Goal: Information Seeking & Learning: Stay updated

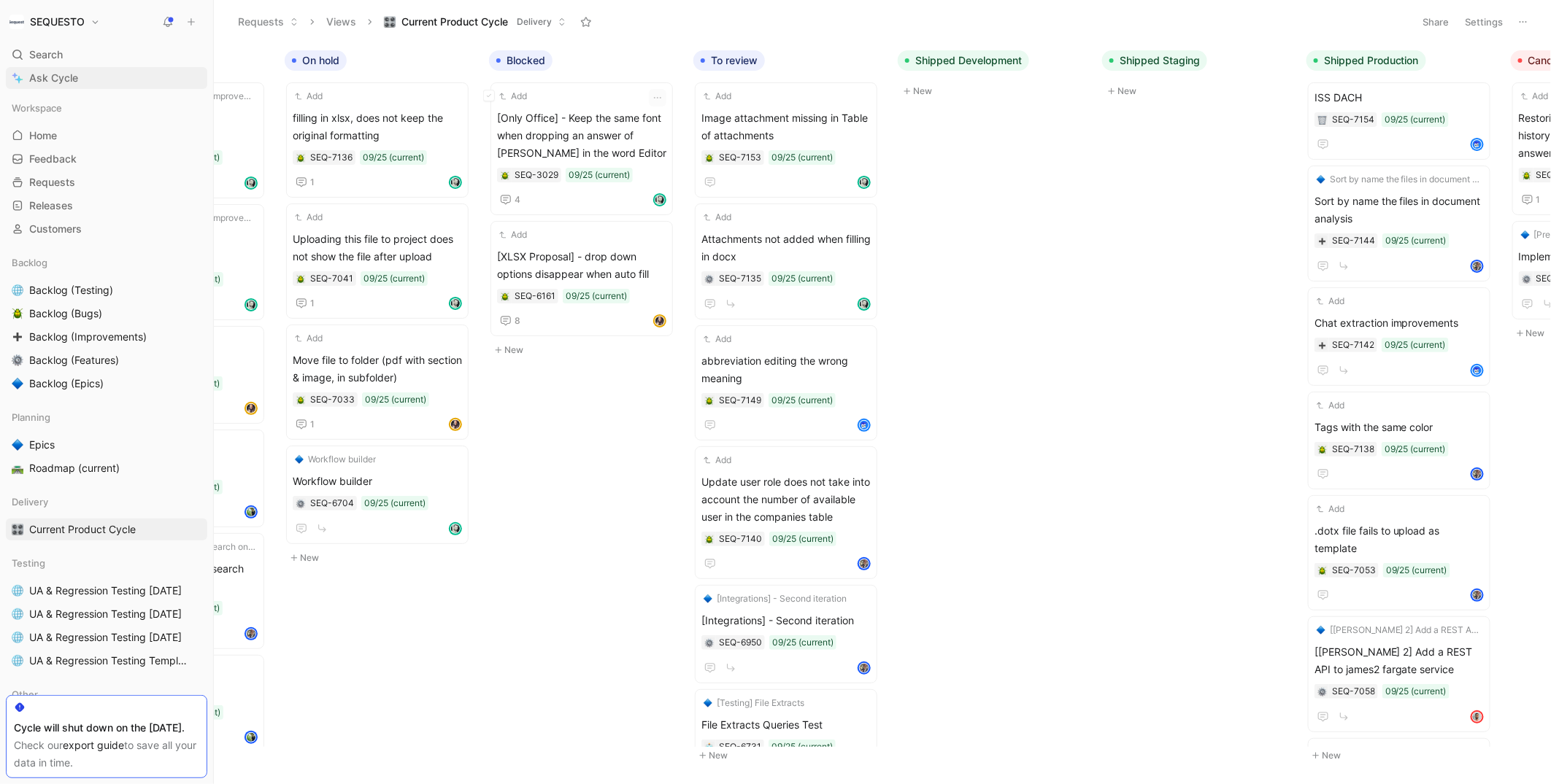
scroll to position [0, 170]
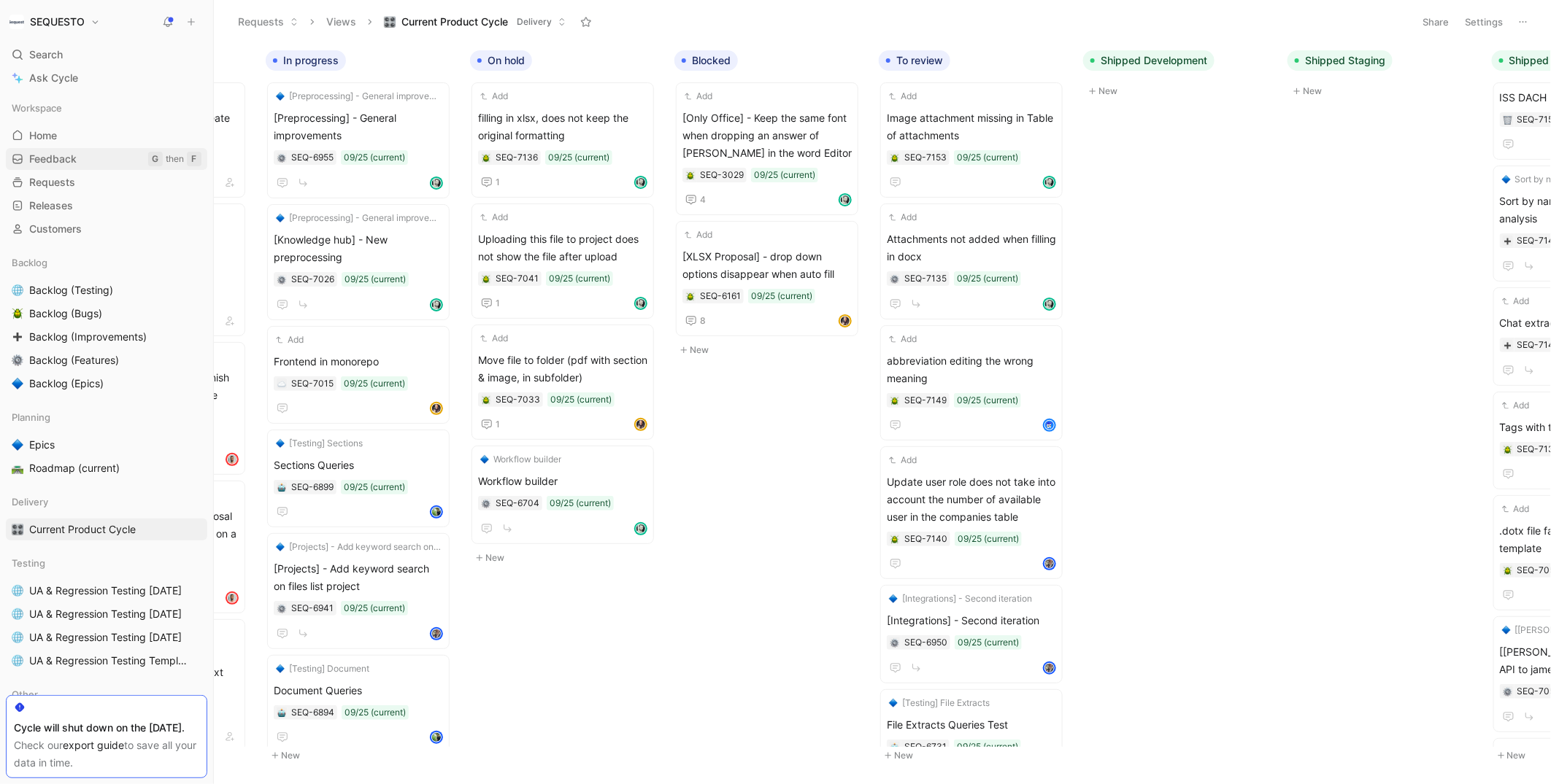
click at [47, 151] on span "Feedback" at bounding box center [52, 158] width 48 height 15
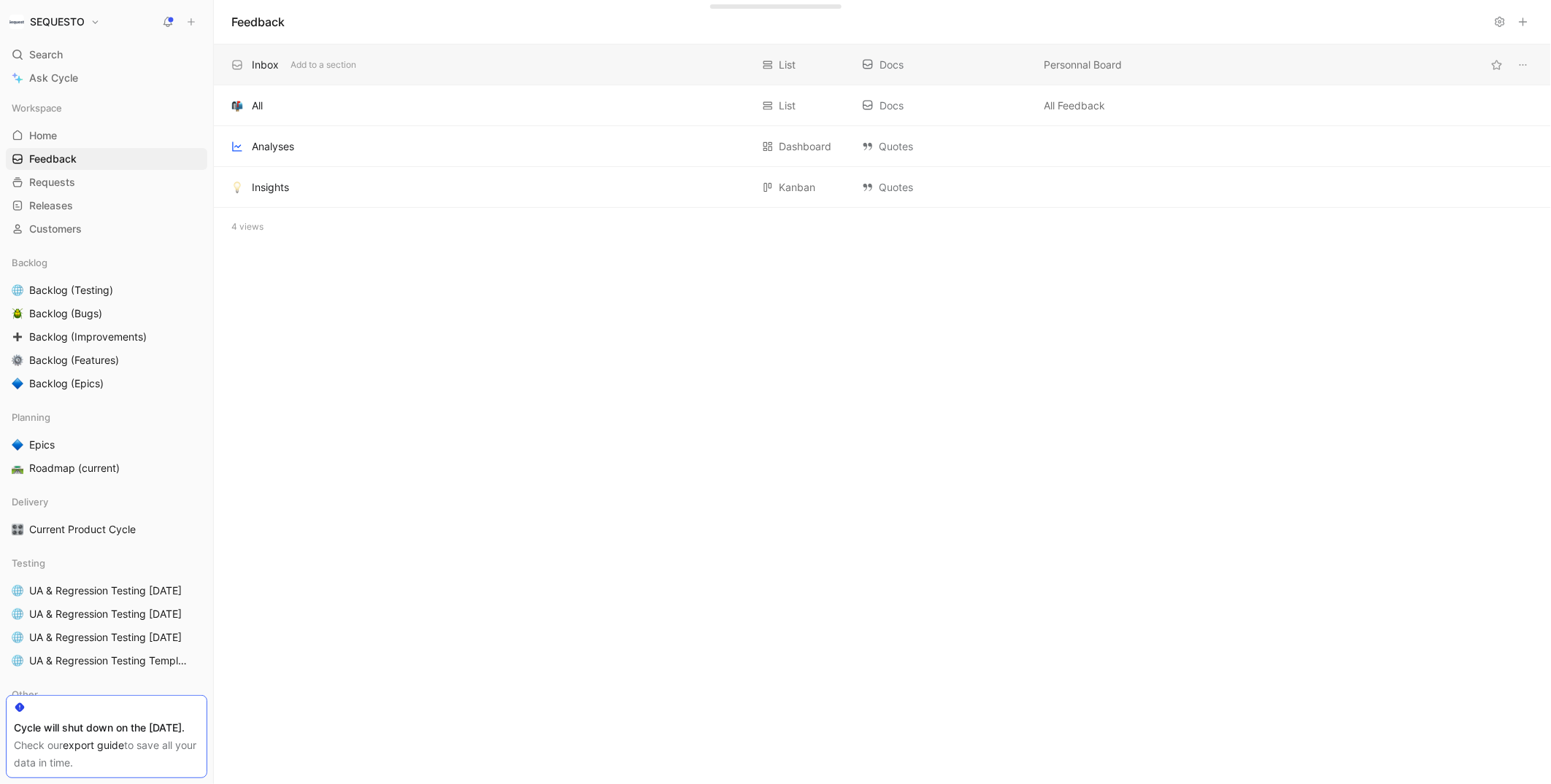
click at [260, 63] on div "Inbox" at bounding box center [265, 65] width 27 height 17
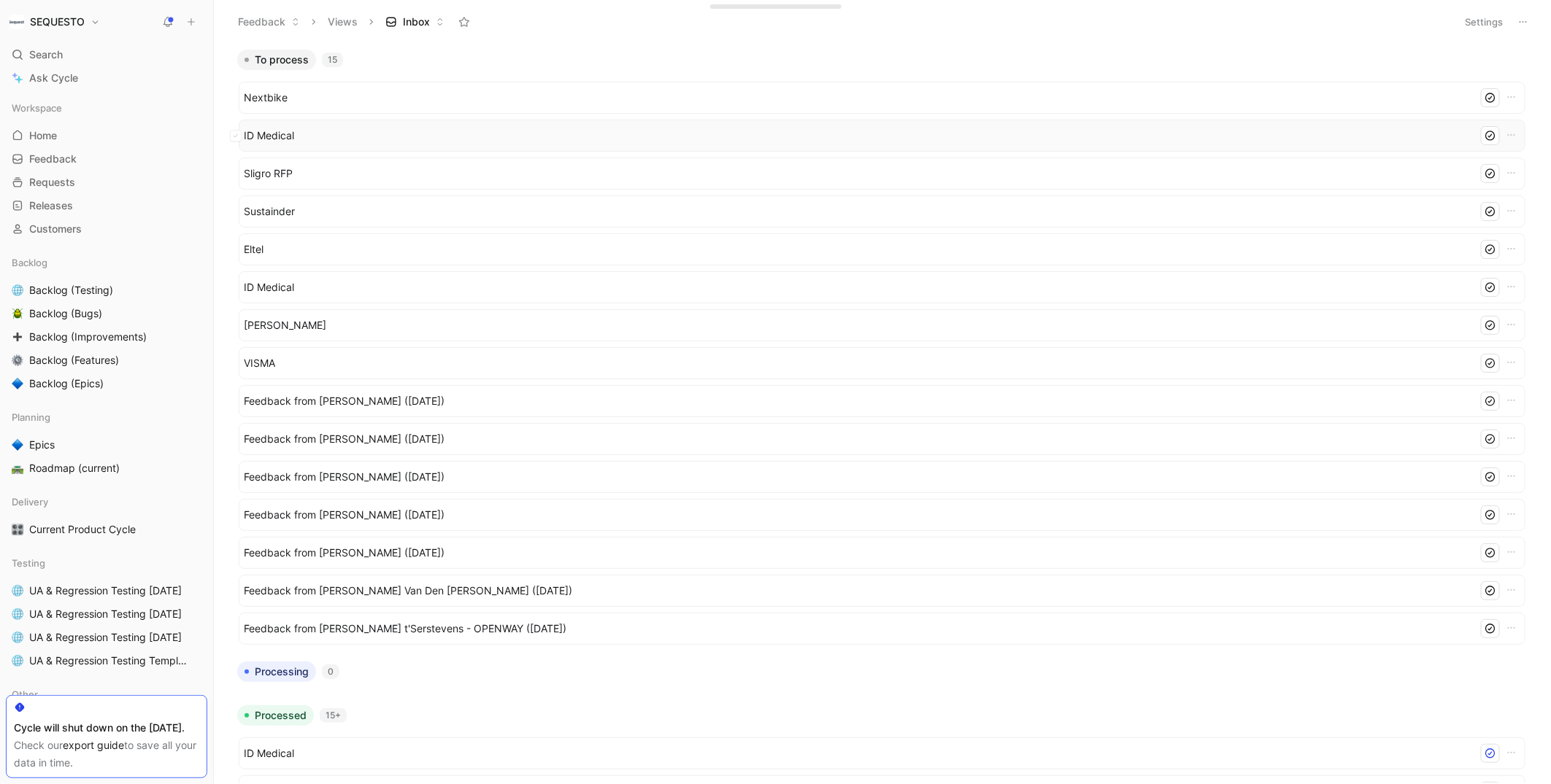
click at [265, 138] on span "ID Medical" at bounding box center [857, 136] width 1228 height 17
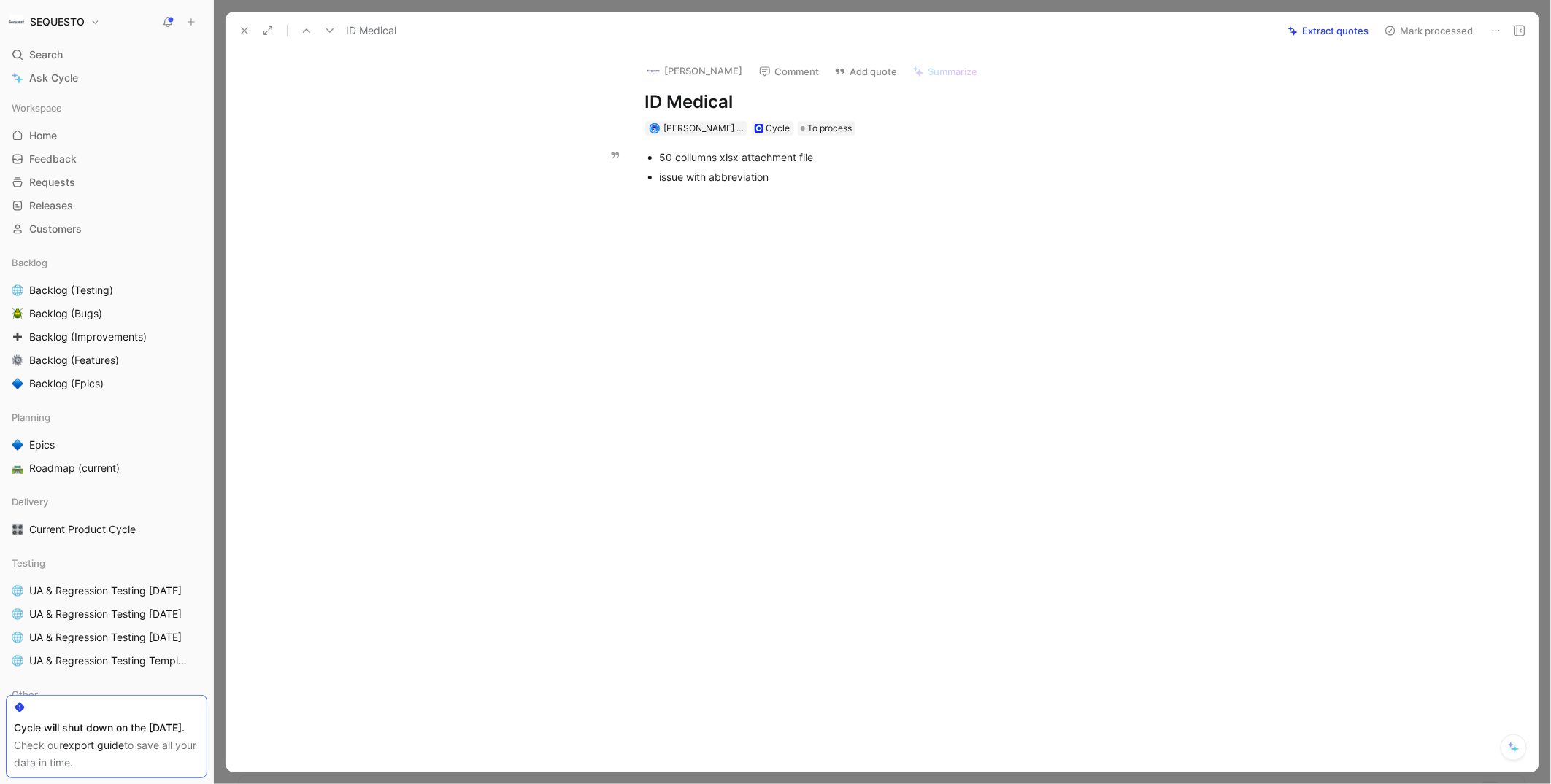
click at [693, 159] on div "50 coliumns xlsx attachment file" at bounding box center [905, 157] width 490 height 16
click at [674, 317] on div at bounding box center [897, 316] width 1282 height 236
click at [784, 183] on div "issue with abbreviation" at bounding box center [905, 177] width 490 height 16
click at [244, 34] on icon at bounding box center [245, 31] width 12 height 12
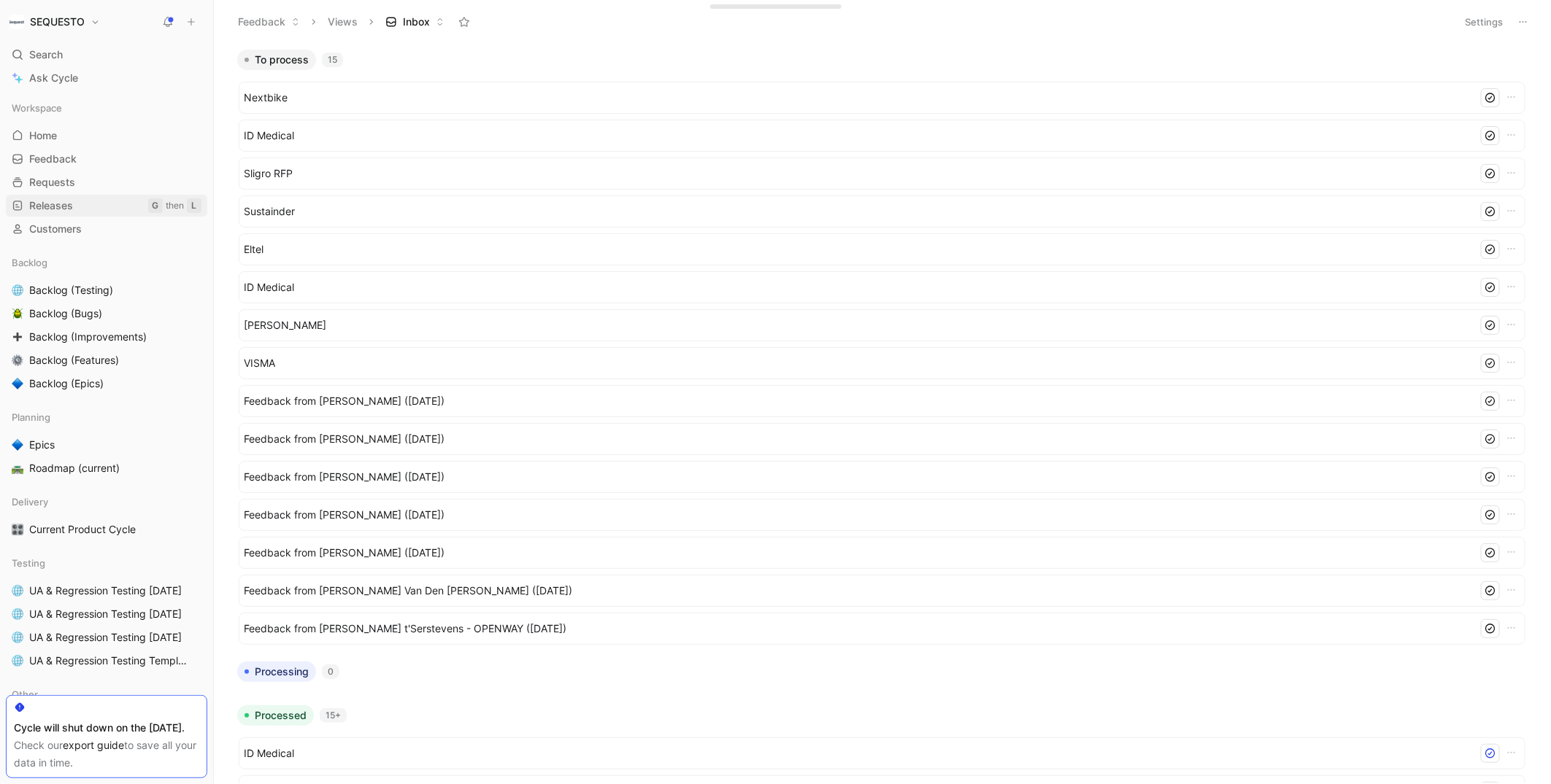
click at [81, 205] on link "Releases G then L" at bounding box center [107, 206] width 202 height 22
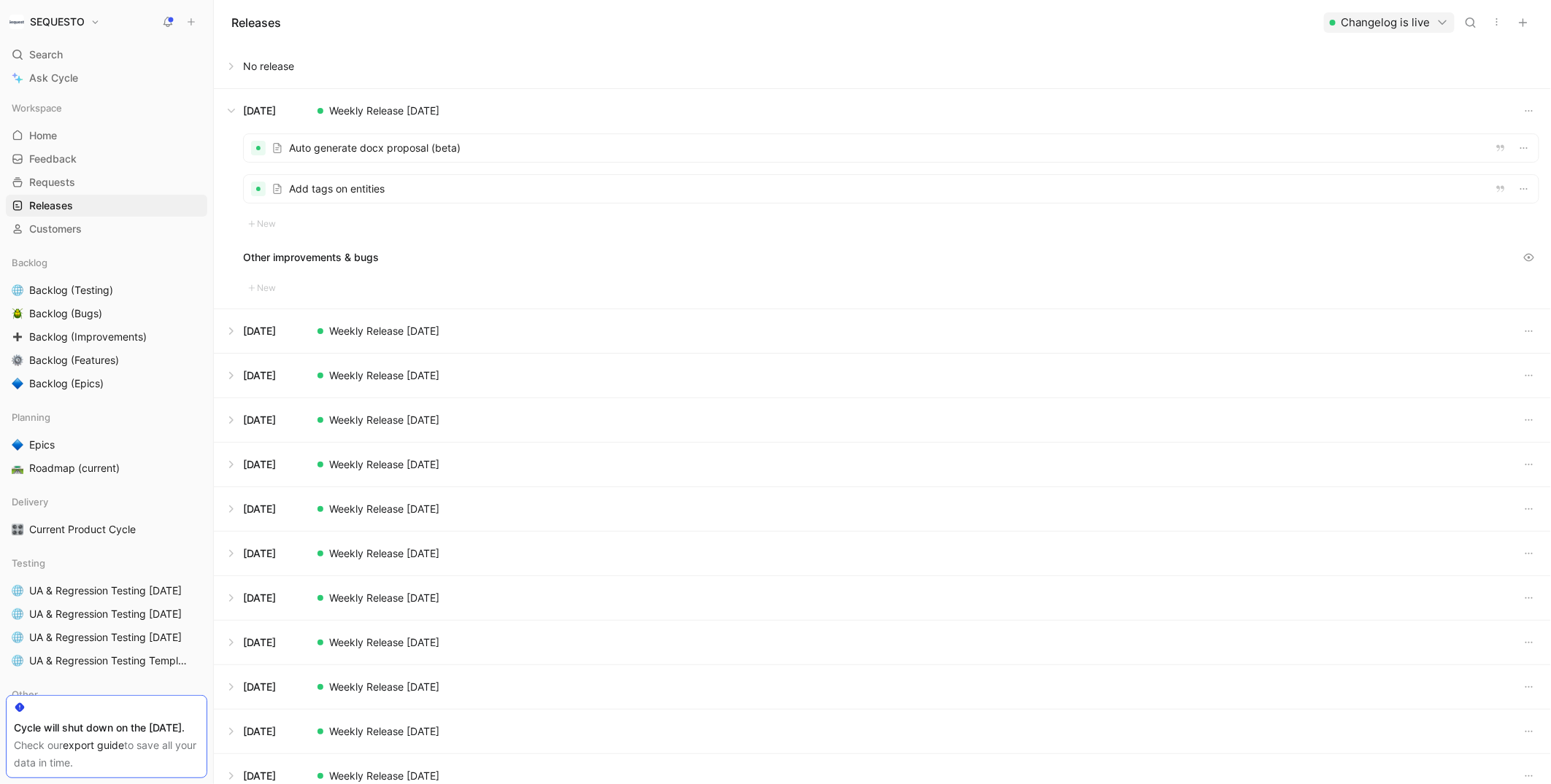
click at [233, 108] on button at bounding box center [882, 111] width 1336 height 44
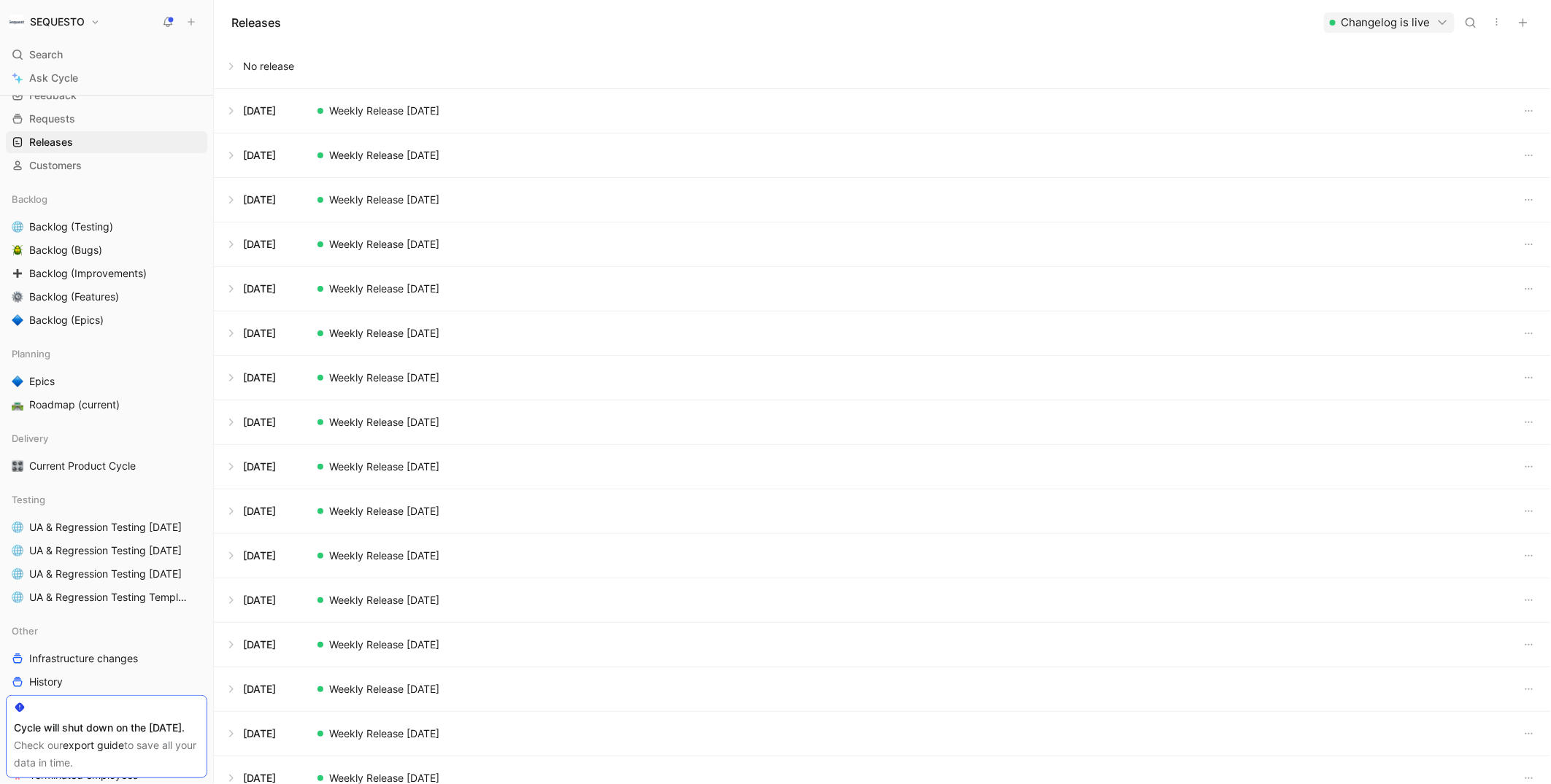
scroll to position [63, 0]
click at [343, 114] on button at bounding box center [882, 111] width 1336 height 44
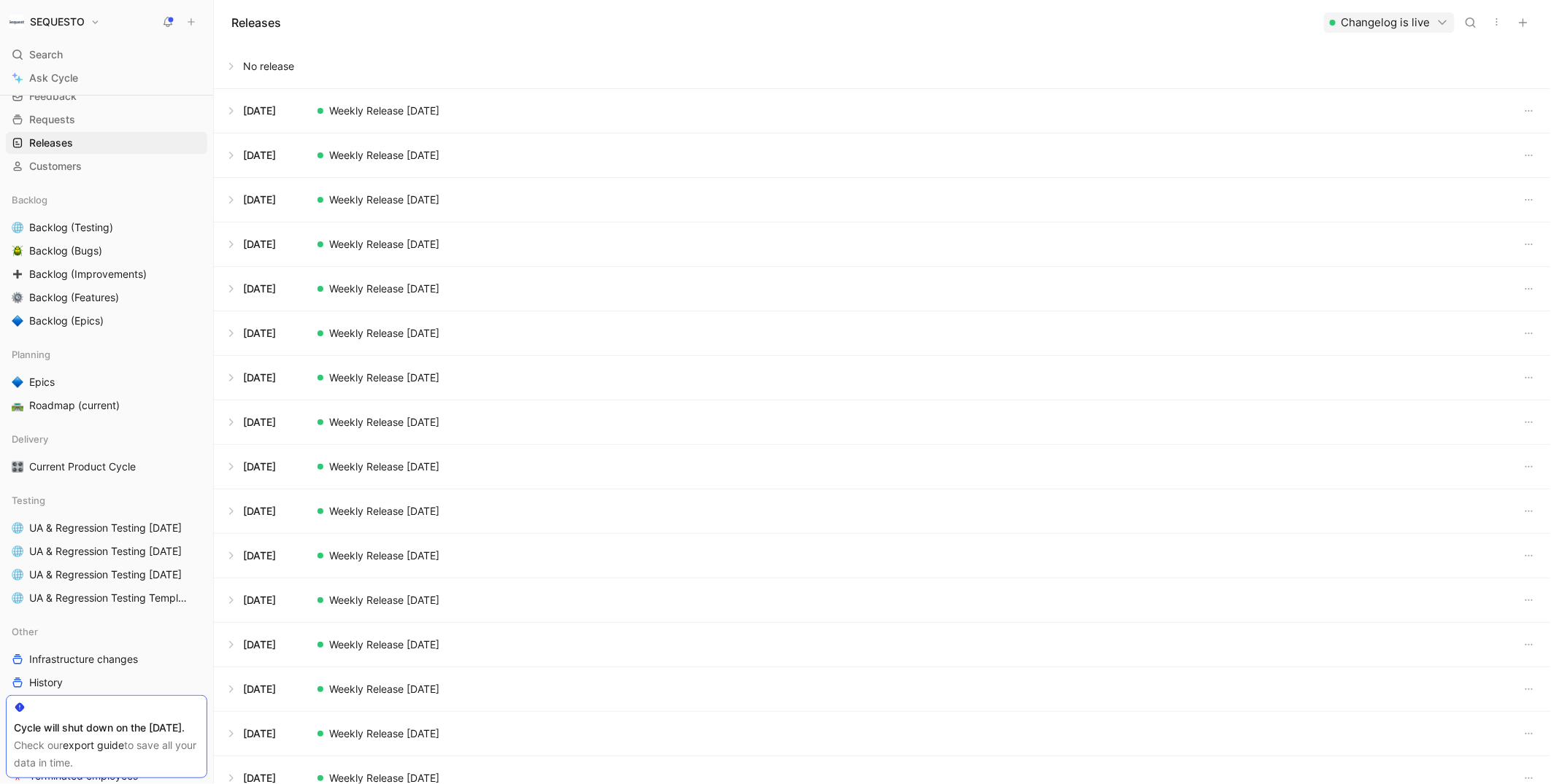
click at [338, 157] on button at bounding box center [882, 155] width 1336 height 44
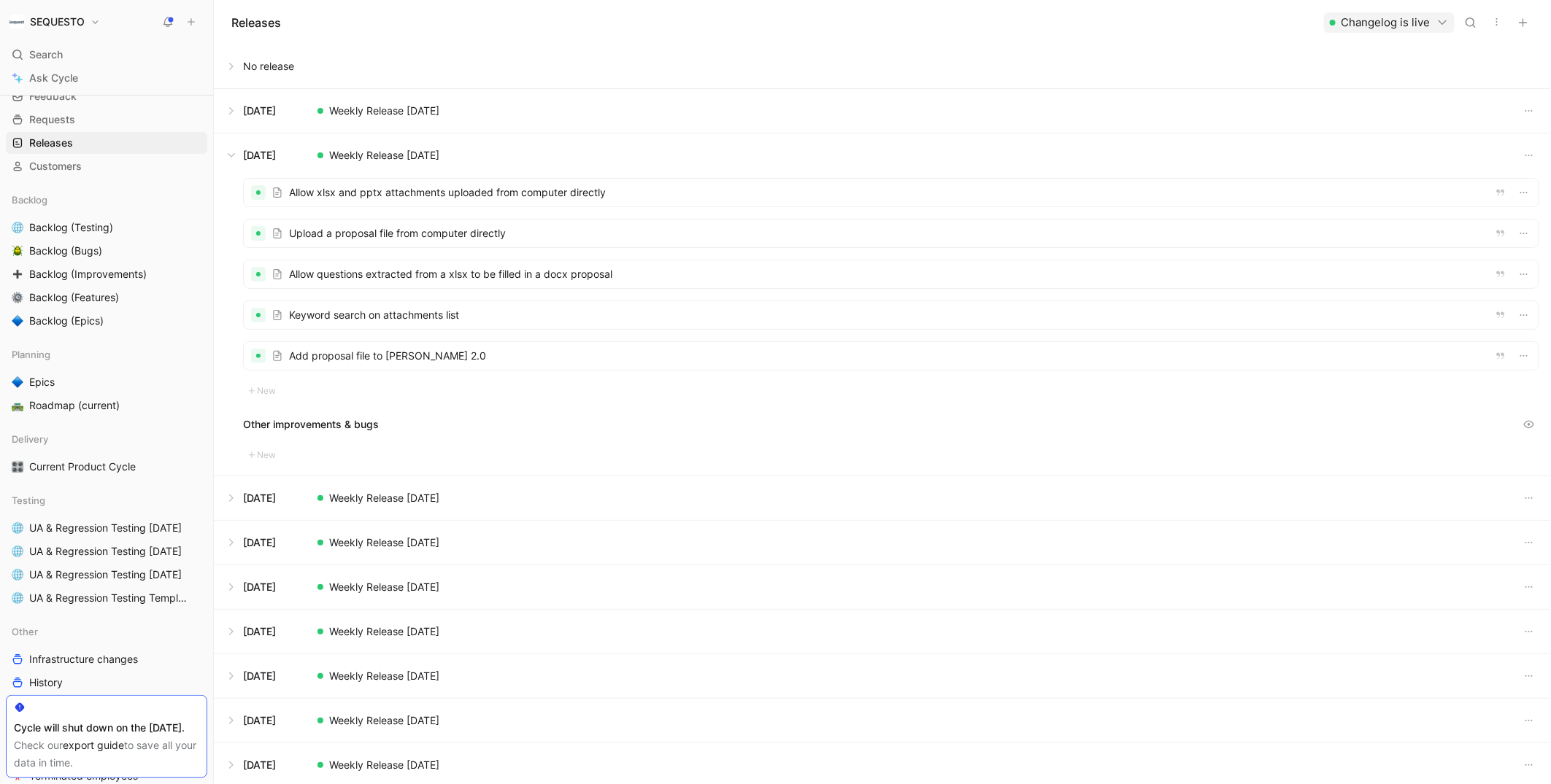
click at [338, 157] on button at bounding box center [882, 155] width 1336 height 44
